Goal: Task Accomplishment & Management: Manage account settings

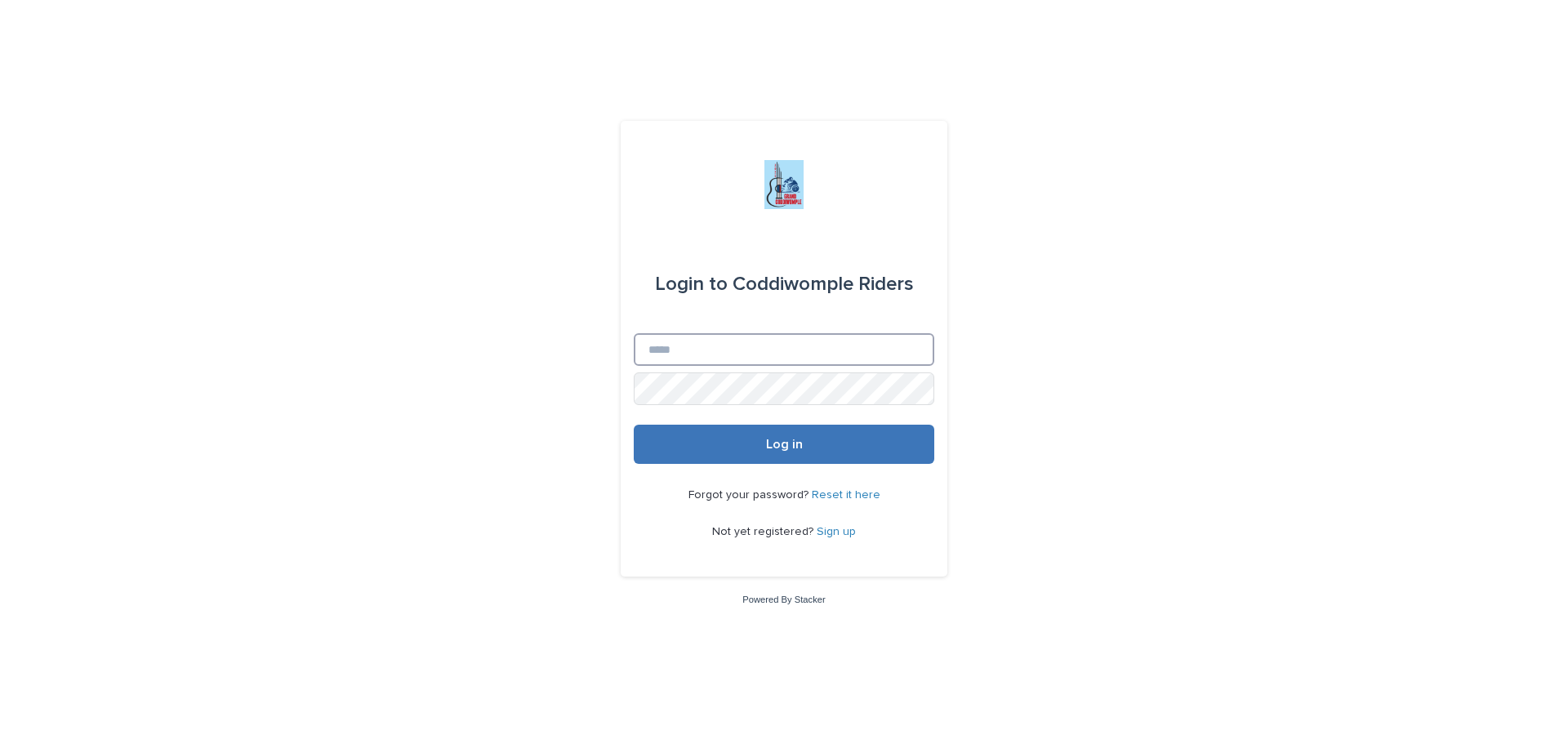
type input "**********"
click at [788, 446] on span "Log in" at bounding box center [784, 444] width 37 height 13
